Goal: Browse casually

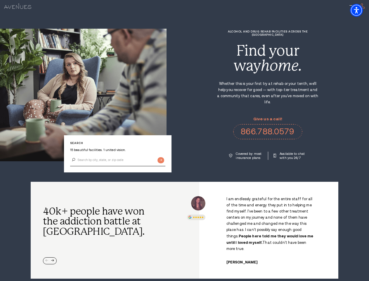
click at [184, 140] on div "Alcohol and Drug Rehab Facilities across the [GEOGRAPHIC_DATA] Find your way ho…" at bounding box center [268, 95] width 203 height 130
click at [362, 10] on img "Accessibility Menu" at bounding box center [356, 10] width 13 height 13
